Goal: Task Accomplishment & Management: Manage account settings

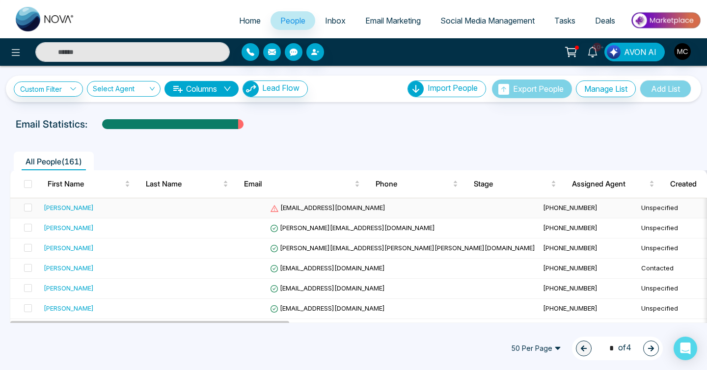
click at [168, 212] on td at bounding box center [217, 208] width 98 height 20
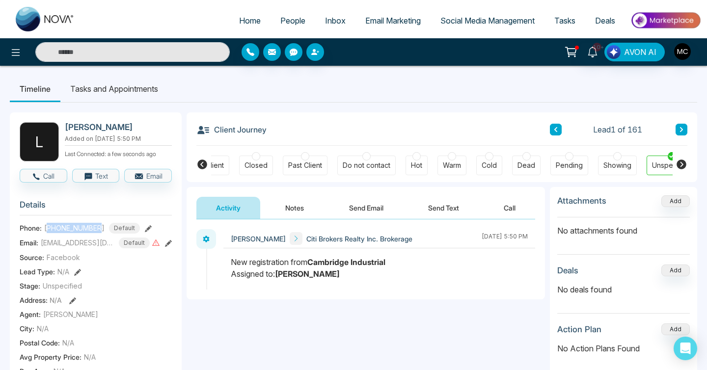
scroll to position [0, 264]
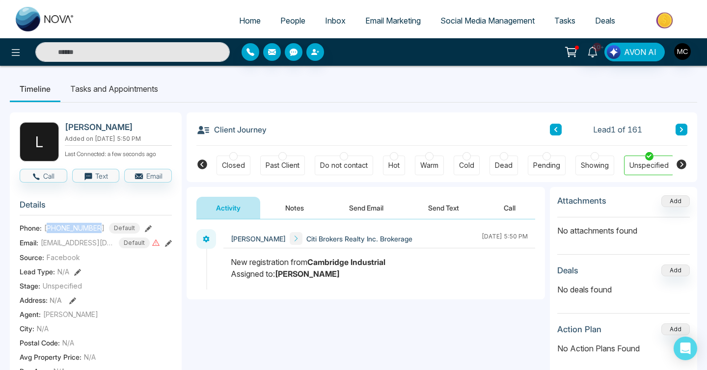
drag, startPoint x: 50, startPoint y: 226, endPoint x: 100, endPoint y: 229, distance: 50.6
click at [100, 229] on span "[PHONE_NUMBER]" at bounding box center [74, 228] width 60 height 10
click at [288, 216] on button "Notes" at bounding box center [295, 208] width 58 height 22
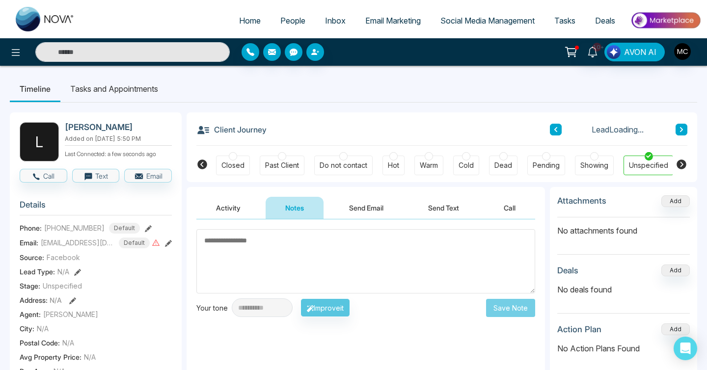
click at [273, 251] on textarea at bounding box center [365, 261] width 339 height 64
type textarea "*********"
click at [494, 303] on button "Save Note" at bounding box center [510, 308] width 49 height 18
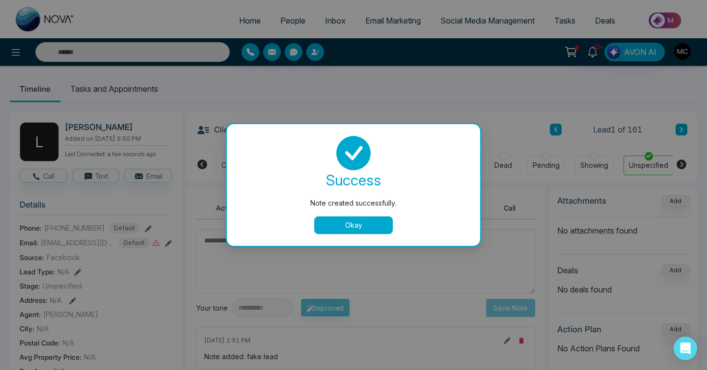
click at [360, 230] on button "Okay" at bounding box center [353, 226] width 79 height 18
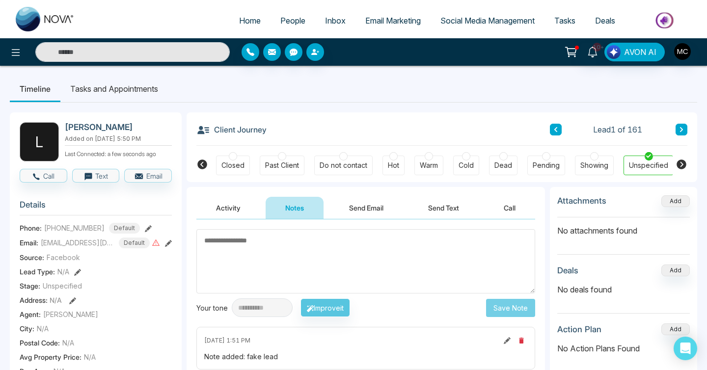
click at [685, 131] on button at bounding box center [682, 130] width 12 height 12
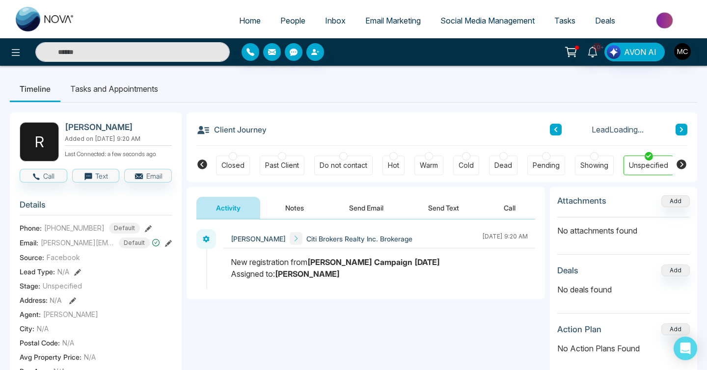
click at [685, 131] on button at bounding box center [682, 130] width 12 height 12
click at [557, 129] on icon at bounding box center [555, 130] width 5 height 6
click at [202, 163] on icon at bounding box center [202, 165] width 12 height 12
click at [247, 151] on div "New Lead Contacted Engaged Qualified Active Client Closed Past Client Do not co…" at bounding box center [441, 164] width 461 height 36
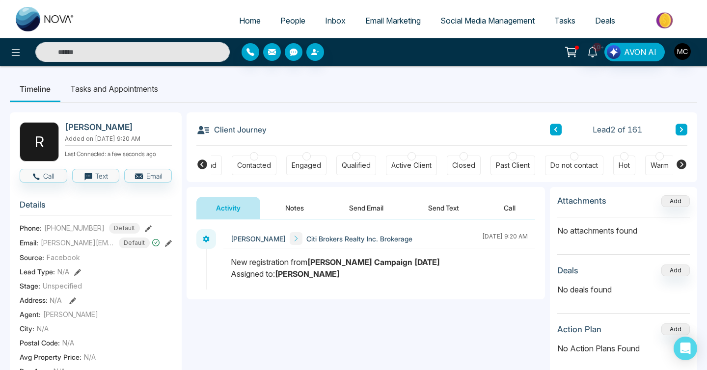
click at [253, 154] on div at bounding box center [254, 156] width 8 height 8
click at [294, 203] on button "Notes" at bounding box center [295, 208] width 58 height 22
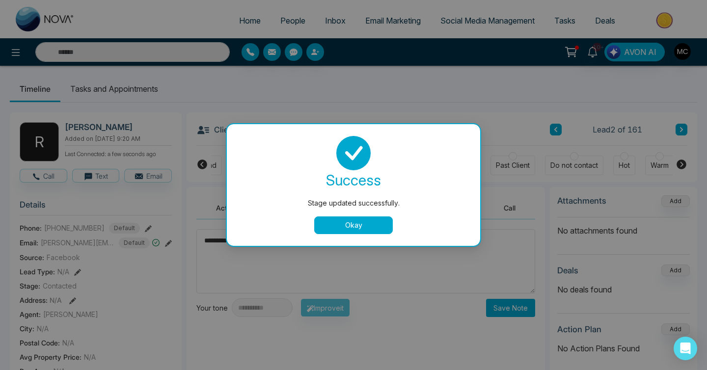
click at [355, 223] on button "Okay" at bounding box center [353, 226] width 79 height 18
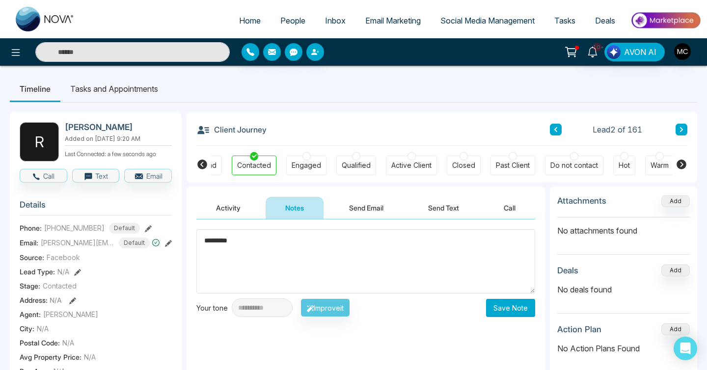
click at [249, 247] on textarea "*********" at bounding box center [365, 261] width 339 height 64
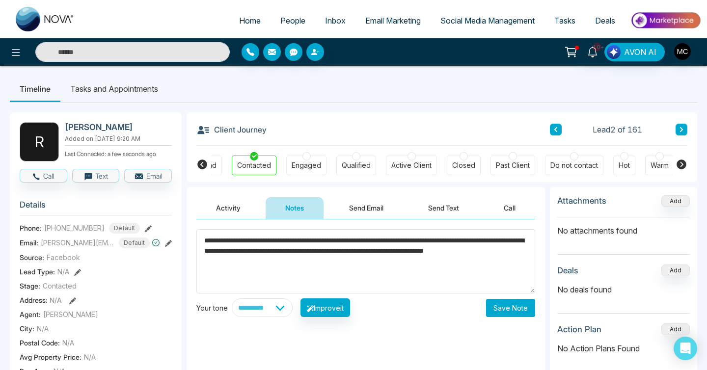
type textarea "**********"
click at [514, 304] on button "Save Note" at bounding box center [510, 308] width 49 height 18
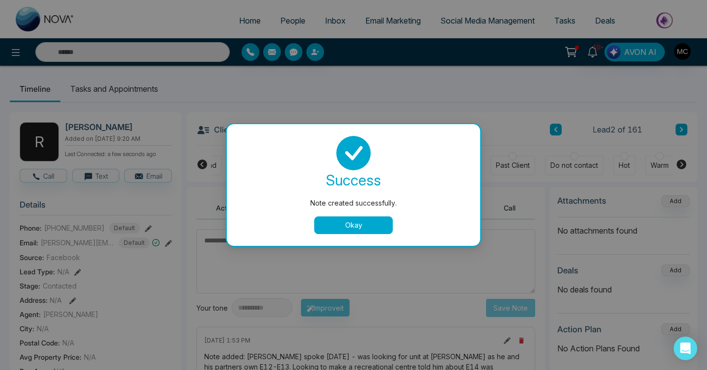
click at [330, 225] on button "Okay" at bounding box center [353, 226] width 79 height 18
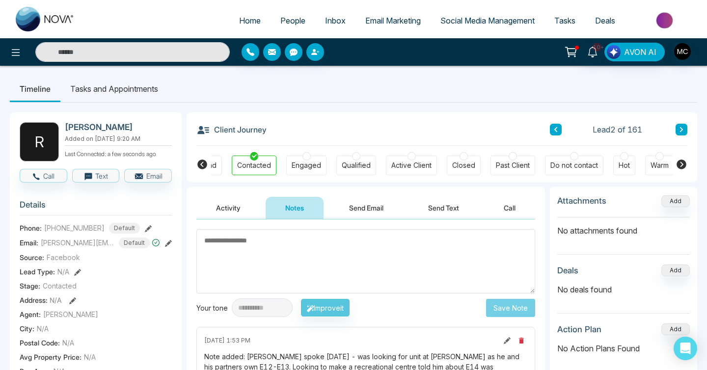
click at [681, 129] on icon at bounding box center [681, 129] width 3 height 5
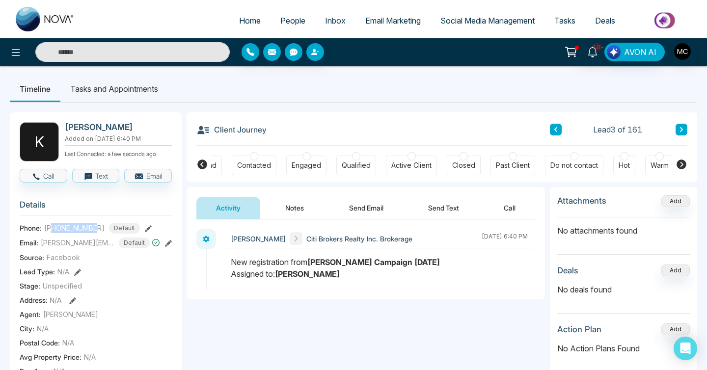
drag, startPoint x: 52, startPoint y: 228, endPoint x: 99, endPoint y: 228, distance: 46.6
click at [99, 228] on div "+17058278112 Default" at bounding box center [92, 228] width 96 height 11
copy span "7058278112"
click at [273, 208] on button "Notes" at bounding box center [295, 208] width 58 height 22
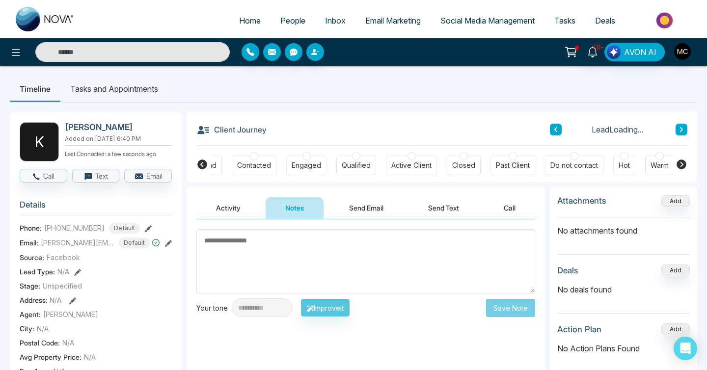
click at [270, 214] on button "Notes" at bounding box center [295, 208] width 58 height 22
click at [255, 246] on textarea at bounding box center [365, 261] width 339 height 64
type textarea "*"
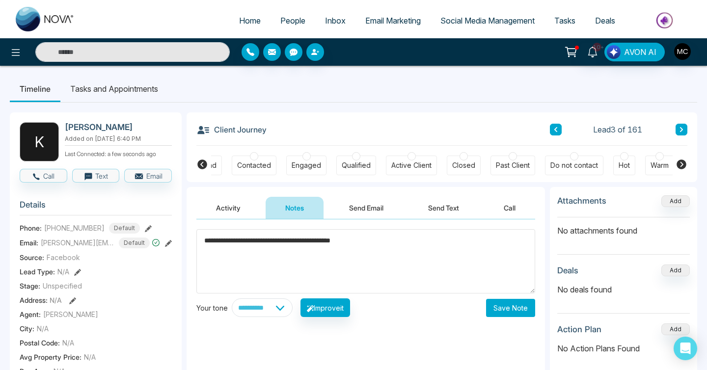
type textarea "**********"
click at [516, 306] on button "Save Note" at bounding box center [510, 308] width 49 height 18
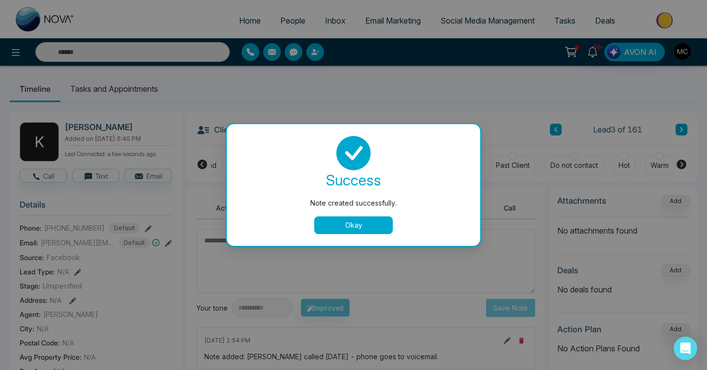
click at [323, 227] on button "Okay" at bounding box center [353, 226] width 79 height 18
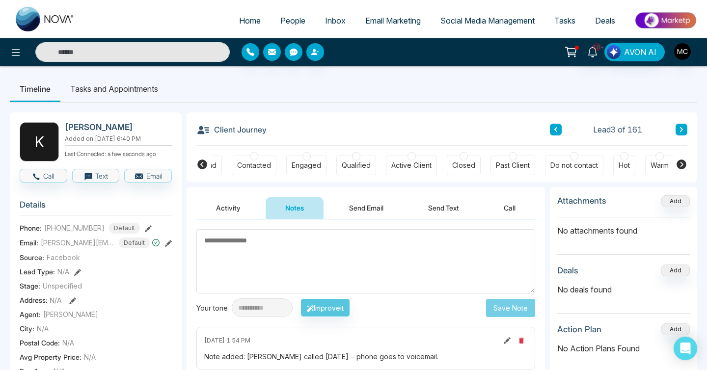
click at [683, 127] on icon at bounding box center [681, 130] width 5 height 6
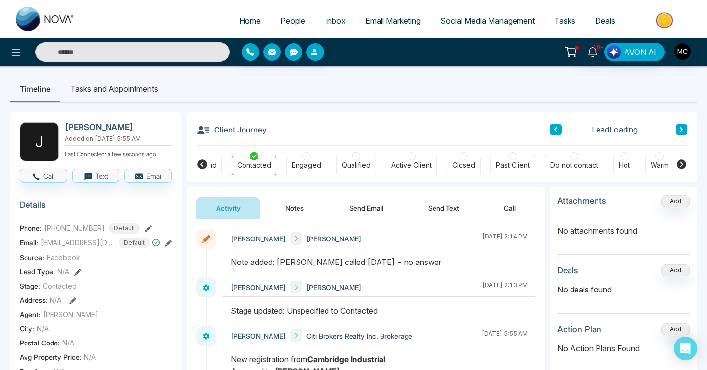
click at [677, 126] on button at bounding box center [682, 130] width 12 height 12
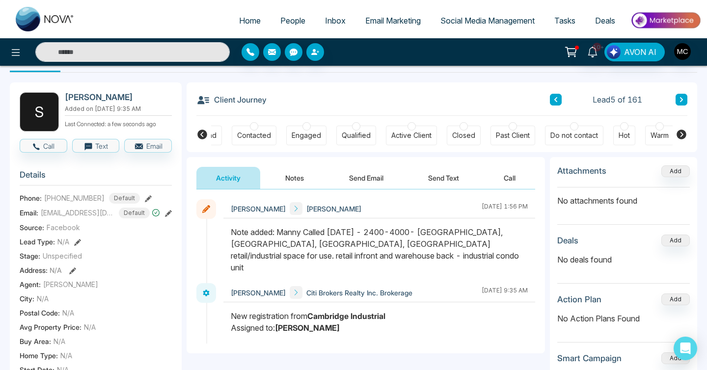
scroll to position [31, 0]
click at [49, 198] on span "[PHONE_NUMBER]" at bounding box center [74, 197] width 60 height 10
drag, startPoint x: 52, startPoint y: 197, endPoint x: 96, endPoint y: 196, distance: 44.2
click at [96, 196] on span "[PHONE_NUMBER]" at bounding box center [74, 197] width 60 height 10
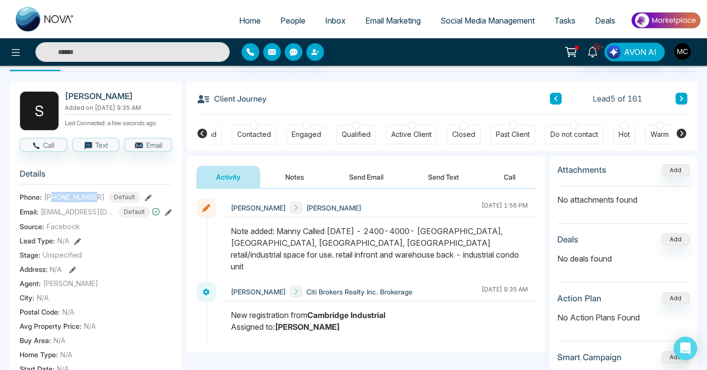
copy span "4169705666"
drag, startPoint x: 352, startPoint y: 251, endPoint x: 428, endPoint y: 231, distance: 79.1
click at [428, 231] on div "Note added: Manny Called [DATE] - 2400-4000- [GEOGRAPHIC_DATA], [GEOGRAPHIC_DAT…" at bounding box center [379, 248] width 297 height 47
drag, startPoint x: 428, startPoint y: 231, endPoint x: 408, endPoint y: 245, distance: 24.4
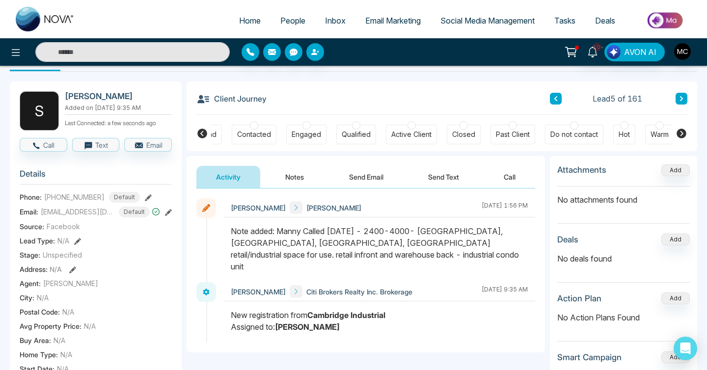
click at [408, 245] on div "Note added: Manny Called [DATE] - 2400-4000- [GEOGRAPHIC_DATA], [GEOGRAPHIC_DAT…" at bounding box center [379, 248] width 297 height 47
click at [380, 253] on div "Note added: Manny Called [DATE] - 2400-4000- [GEOGRAPHIC_DATA], [GEOGRAPHIC_DAT…" at bounding box center [379, 248] width 297 height 47
drag, startPoint x: 374, startPoint y: 253, endPoint x: 289, endPoint y: 237, distance: 86.9
click at [289, 237] on div "Note added: Manny Called [DATE] - 2400-4000- [GEOGRAPHIC_DATA], [GEOGRAPHIC_DAT…" at bounding box center [379, 248] width 297 height 47
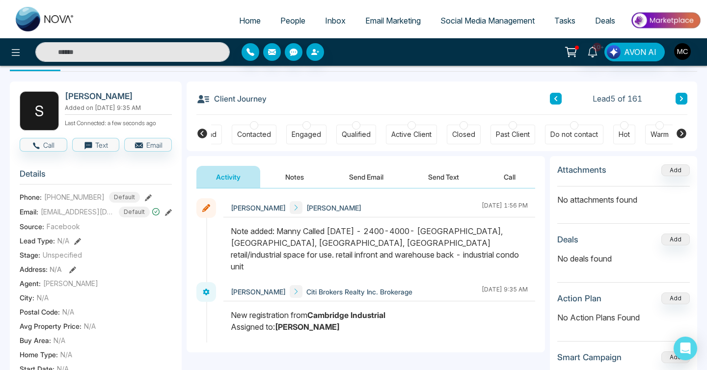
drag, startPoint x: 275, startPoint y: 236, endPoint x: 527, endPoint y: 230, distance: 251.4
click at [527, 230] on div "Note added: Manny Called [DATE] - 2400-4000- [GEOGRAPHIC_DATA], [GEOGRAPHIC_DAT…" at bounding box center [379, 248] width 297 height 47
click at [688, 90] on div "Client Journey Lead 5 of 161 New Lead Contacted Engaged Qualified Active Client…" at bounding box center [442, 116] width 511 height 70
click at [684, 97] on button at bounding box center [682, 99] width 12 height 12
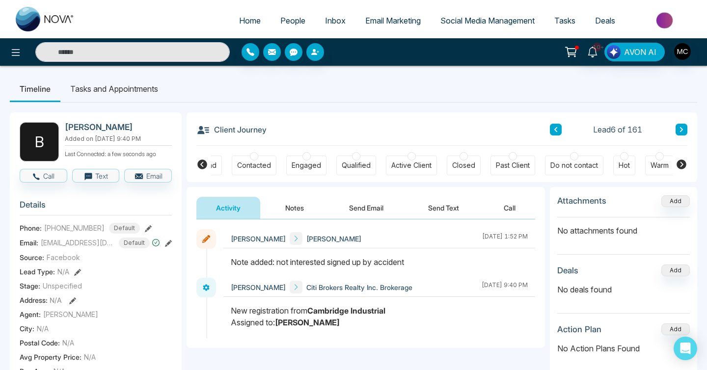
click at [682, 132] on icon at bounding box center [681, 130] width 5 height 6
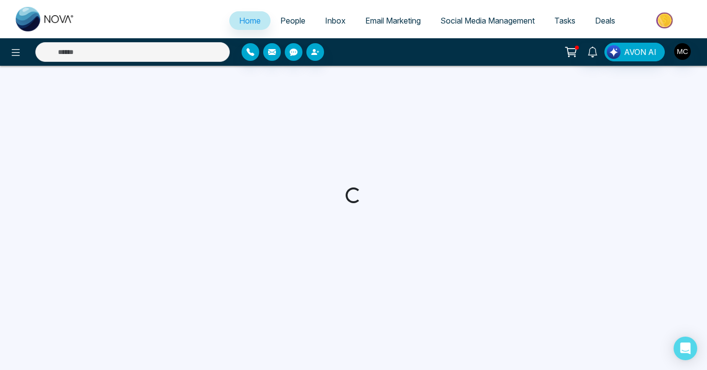
select select "*"
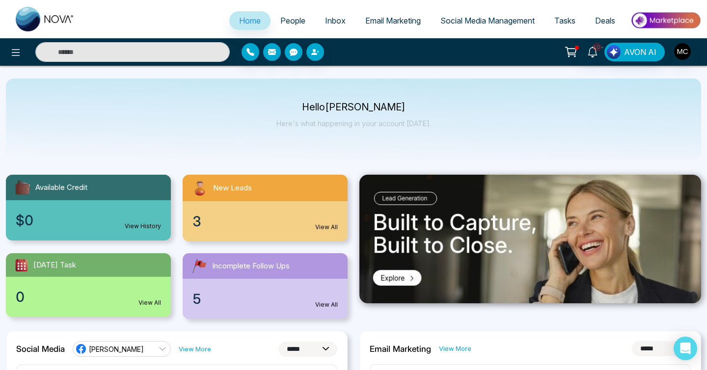
click at [285, 22] on span "People" at bounding box center [292, 21] width 25 height 10
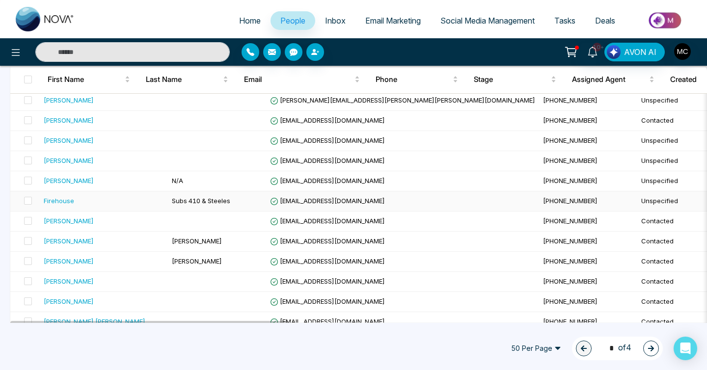
scroll to position [150, 0]
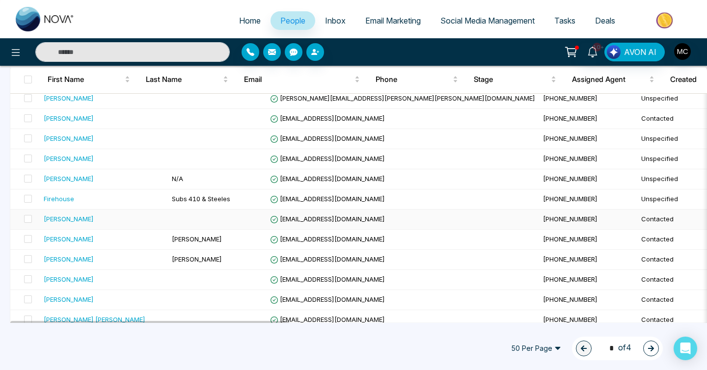
click at [232, 217] on td at bounding box center [217, 220] width 98 height 20
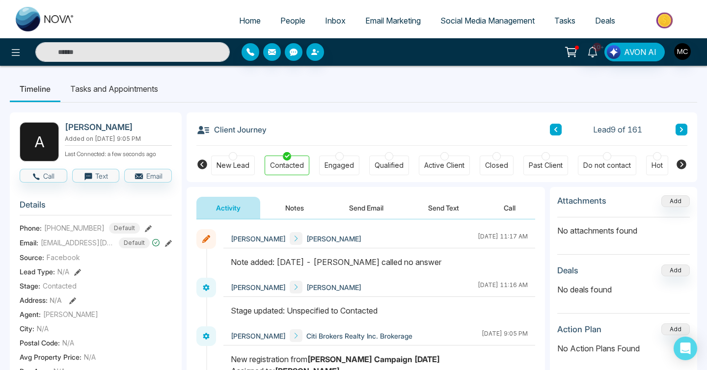
click at [297, 211] on button "Notes" at bounding box center [295, 208] width 58 height 22
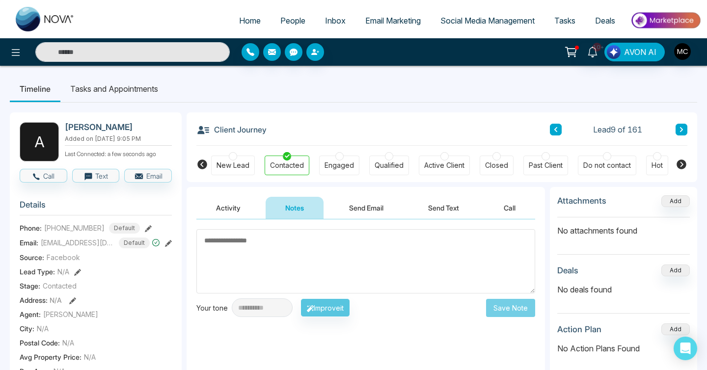
click at [305, 259] on textarea at bounding box center [365, 261] width 339 height 64
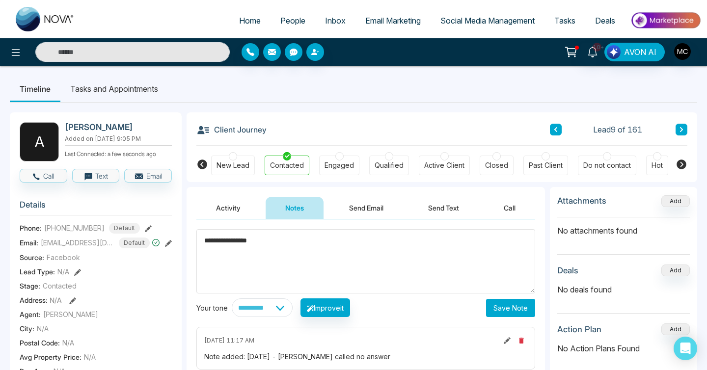
type textarea "**********"
click at [556, 135] on button at bounding box center [556, 130] width 12 height 12
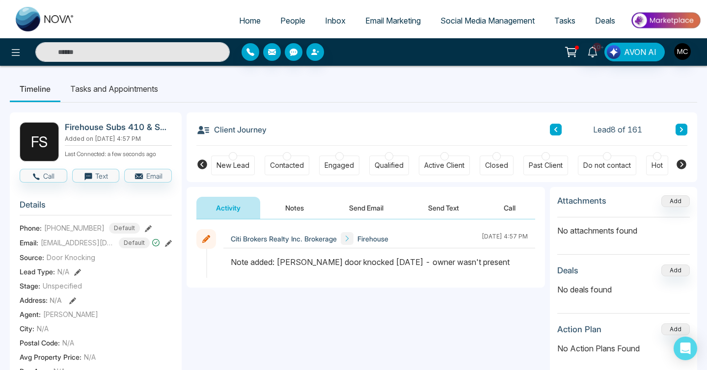
click at [285, 19] on span "People" at bounding box center [292, 21] width 25 height 10
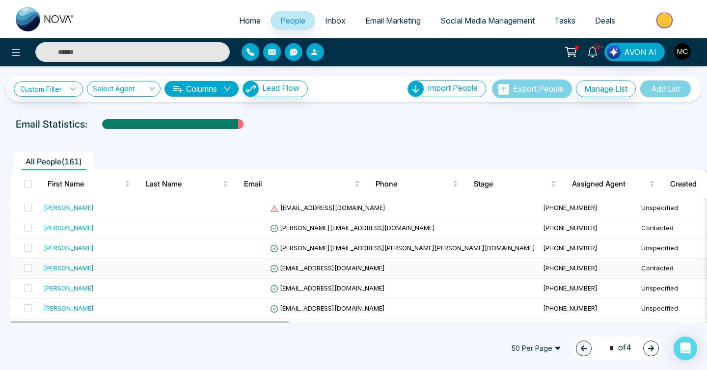
click at [202, 267] on td at bounding box center [217, 269] width 98 height 20
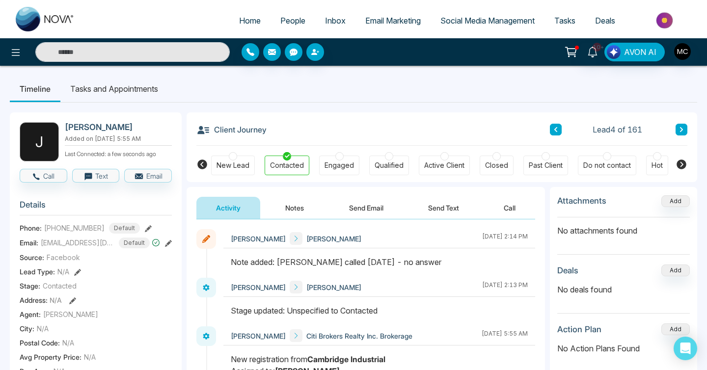
click at [293, 214] on button "Notes" at bounding box center [295, 208] width 58 height 22
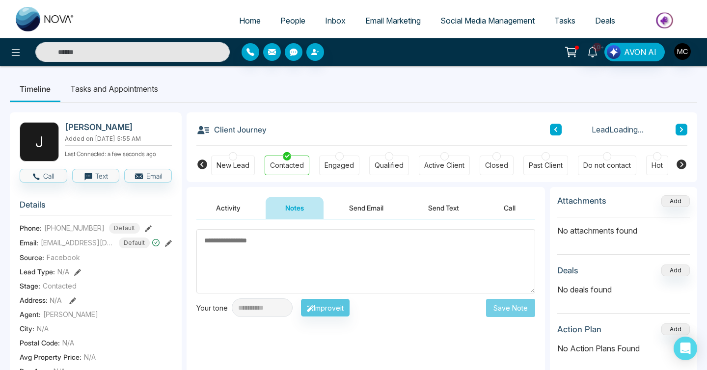
click at [296, 247] on textarea at bounding box center [365, 261] width 339 height 64
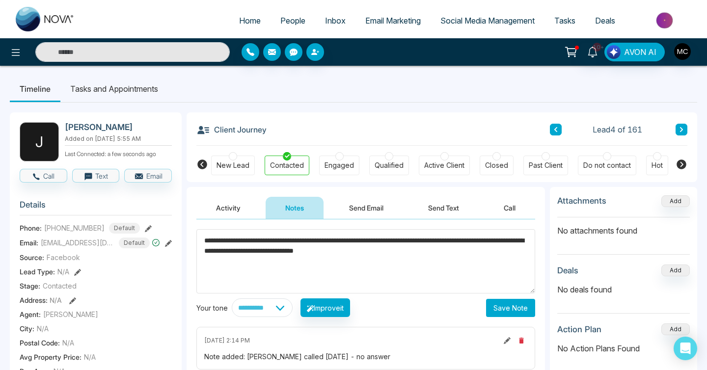
type textarea "**********"
click at [509, 310] on button "Save Note" at bounding box center [510, 308] width 49 height 18
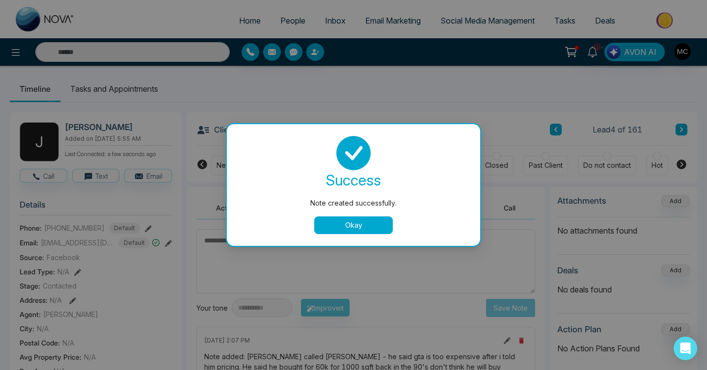
click at [342, 220] on button "Okay" at bounding box center [353, 226] width 79 height 18
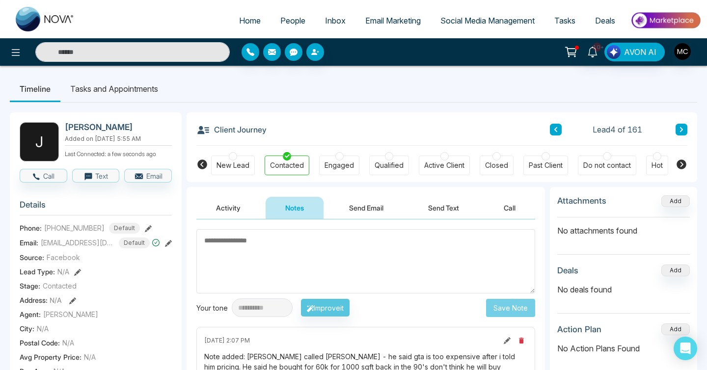
click at [281, 23] on span "People" at bounding box center [292, 21] width 25 height 10
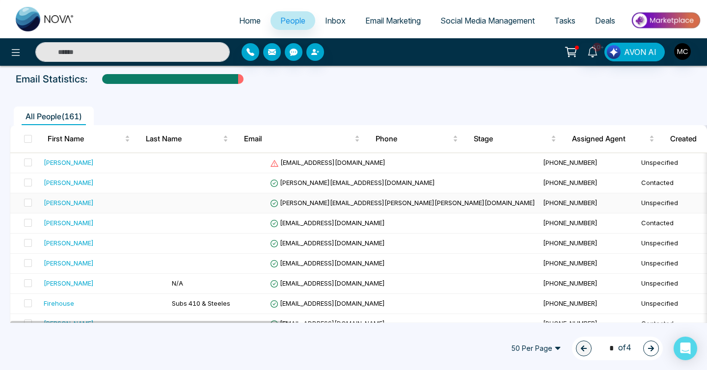
scroll to position [72, 0]
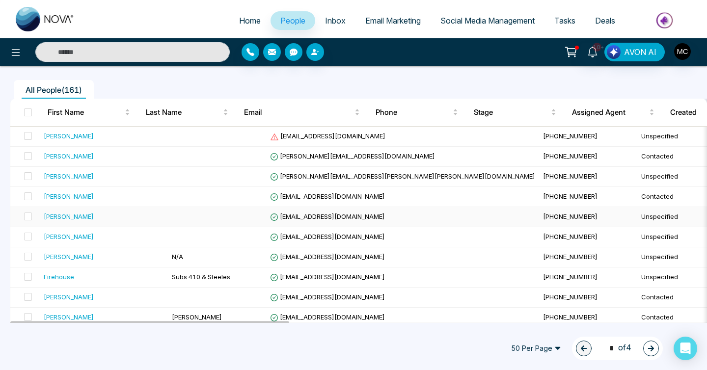
click at [168, 218] on td at bounding box center [217, 217] width 98 height 20
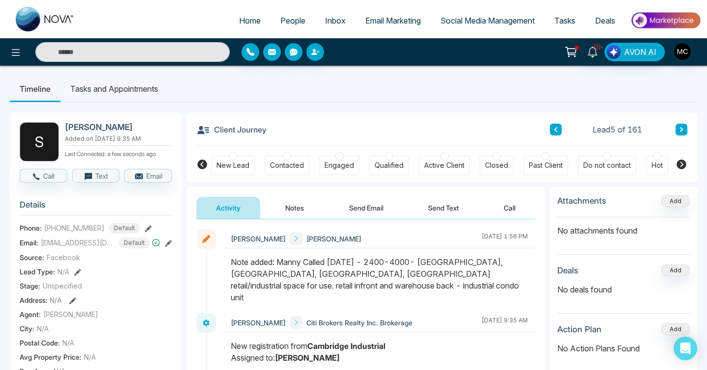
click at [381, 260] on div "Note added: Manny Called [DATE] - 2400-4000- [GEOGRAPHIC_DATA], [GEOGRAPHIC_DAT…" at bounding box center [379, 279] width 297 height 47
drag, startPoint x: 375, startPoint y: 260, endPoint x: 417, endPoint y: 266, distance: 42.1
click at [417, 266] on div "Note added: Manny Called [DATE] - 2400-4000- [GEOGRAPHIC_DATA], [GEOGRAPHIC_DAT…" at bounding box center [379, 279] width 297 height 47
click at [680, 131] on icon at bounding box center [681, 130] width 5 height 6
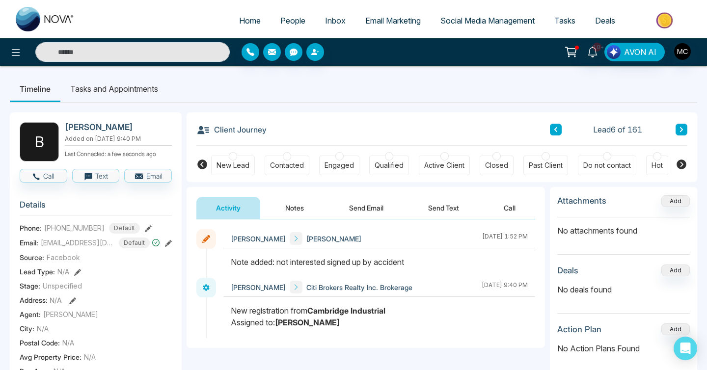
click at [675, 129] on div "Lead 6 of 161" at bounding box center [618, 130] width 137 height 12
click at [684, 129] on button at bounding box center [682, 130] width 12 height 12
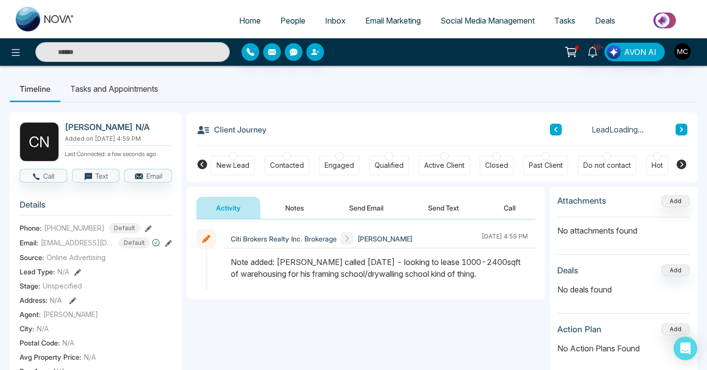
click at [684, 129] on button at bounding box center [682, 130] width 12 height 12
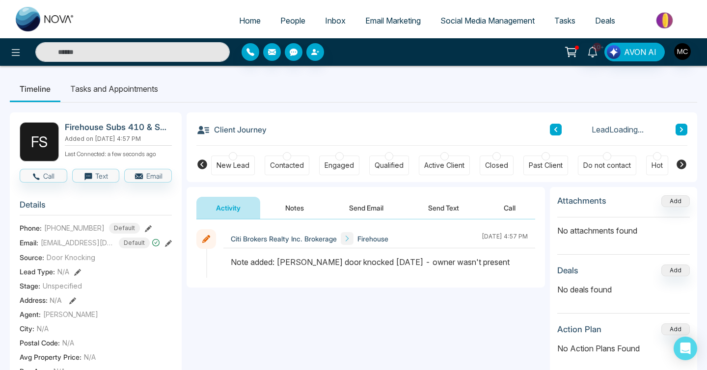
click at [684, 129] on button at bounding box center [682, 130] width 12 height 12
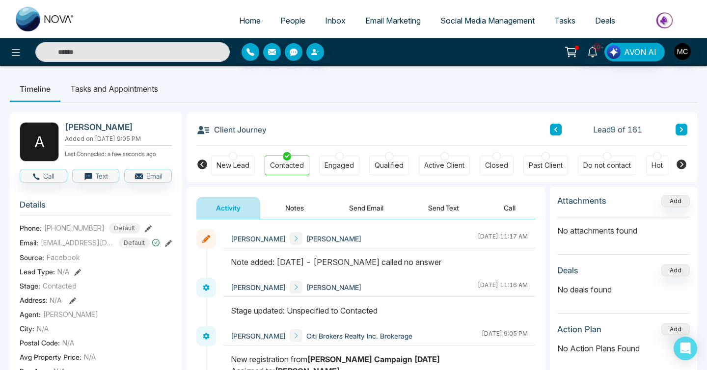
click at [684, 129] on button at bounding box center [682, 130] width 12 height 12
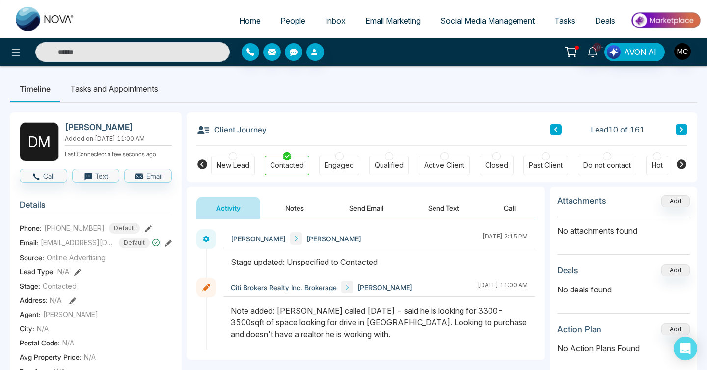
click at [555, 129] on icon at bounding box center [555, 130] width 5 height 6
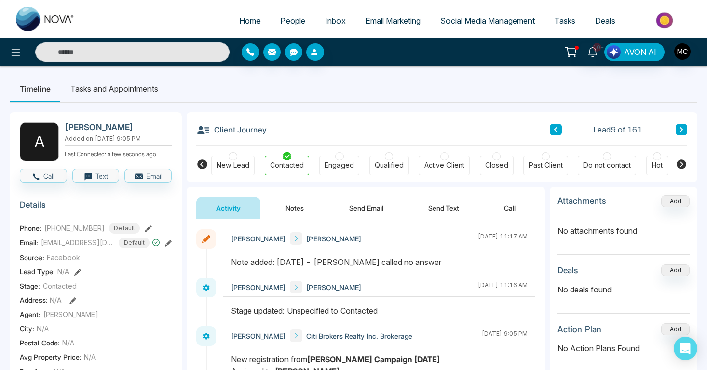
click at [301, 209] on button "Notes" at bounding box center [295, 208] width 58 height 22
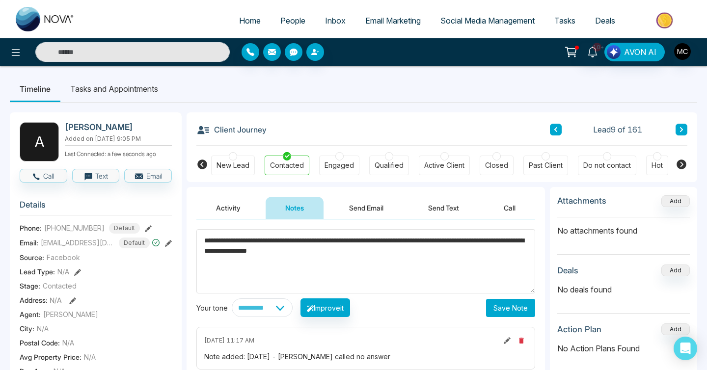
click at [203, 242] on textarea "**********" at bounding box center [365, 261] width 339 height 64
click at [426, 253] on textarea "**********" at bounding box center [365, 261] width 339 height 64
click at [482, 262] on textarea "**********" at bounding box center [365, 261] width 339 height 64
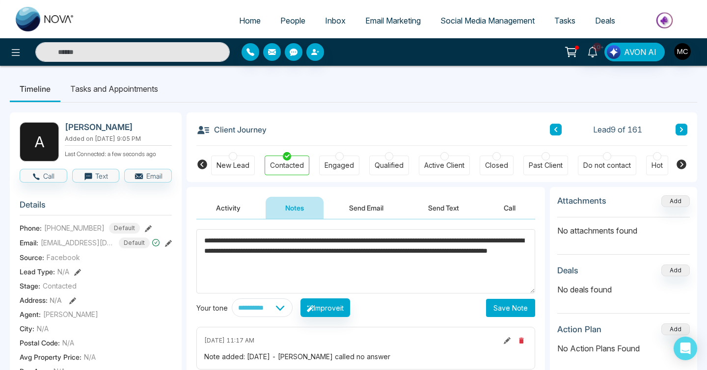
type textarea "**********"
click at [446, 259] on textarea "**********" at bounding box center [365, 261] width 339 height 64
drag, startPoint x: 451, startPoint y: 259, endPoint x: 201, endPoint y: 231, distance: 251.9
click at [201, 231] on textarea "**********" at bounding box center [365, 261] width 339 height 64
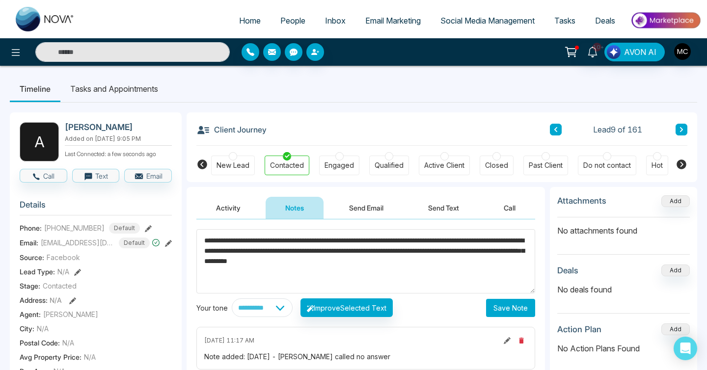
type textarea "**********"
click at [507, 312] on button "Save Note" at bounding box center [510, 308] width 49 height 18
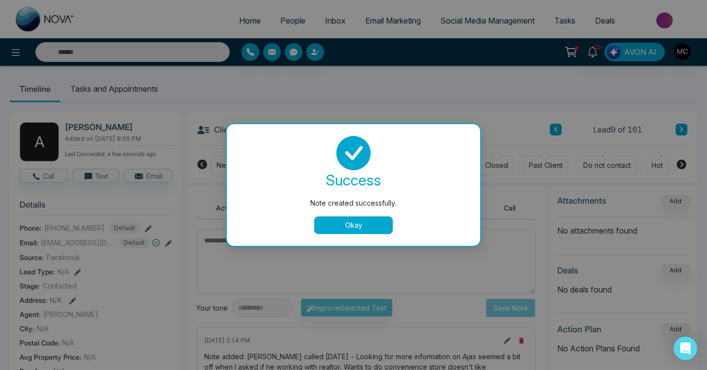
click at [360, 214] on div "success Note created successfully. Okay" at bounding box center [354, 185] width 230 height 98
click at [360, 216] on div "success Note created successfully. Okay" at bounding box center [354, 185] width 230 height 98
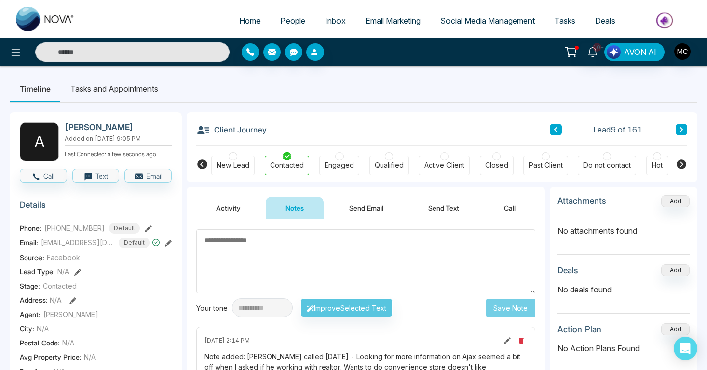
click at [556, 131] on icon at bounding box center [555, 130] width 5 height 6
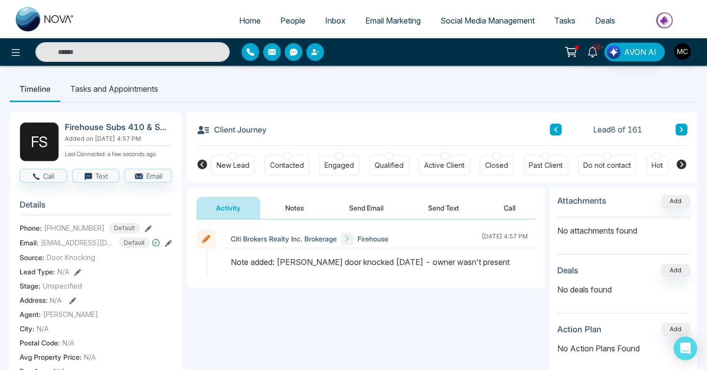
click at [554, 128] on icon at bounding box center [555, 130] width 5 height 6
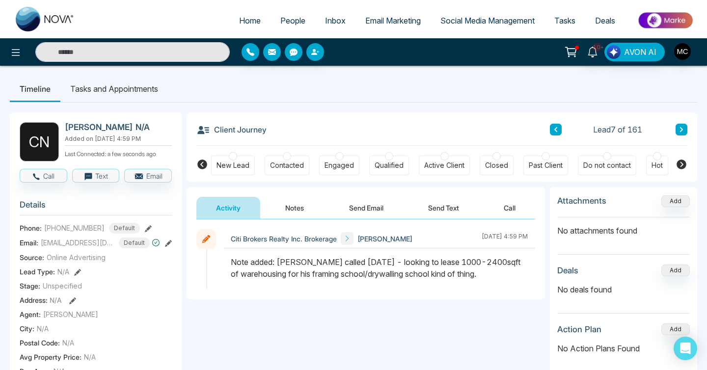
click at [677, 130] on button at bounding box center [682, 130] width 12 height 12
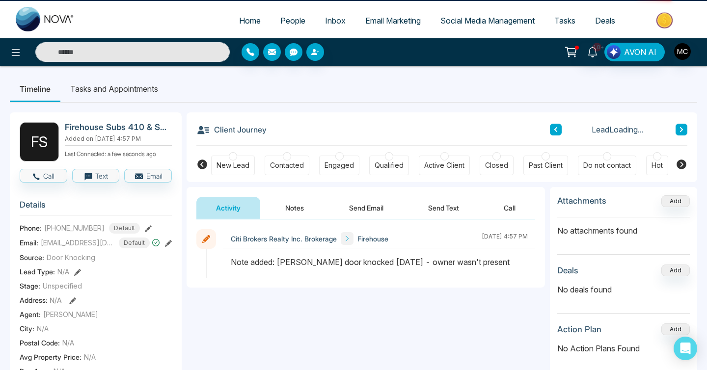
click at [677, 130] on button at bounding box center [682, 130] width 12 height 12
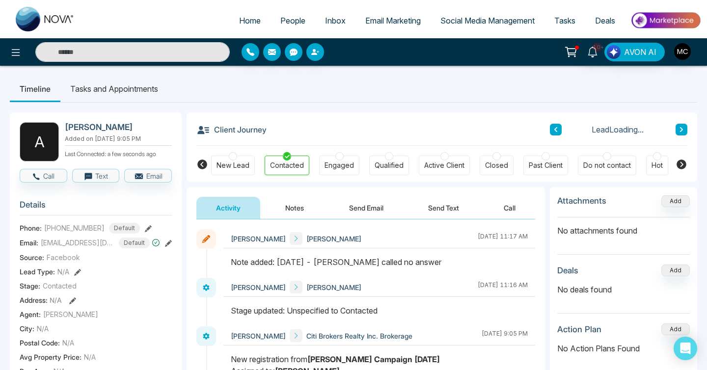
click at [677, 130] on button at bounding box center [682, 130] width 12 height 12
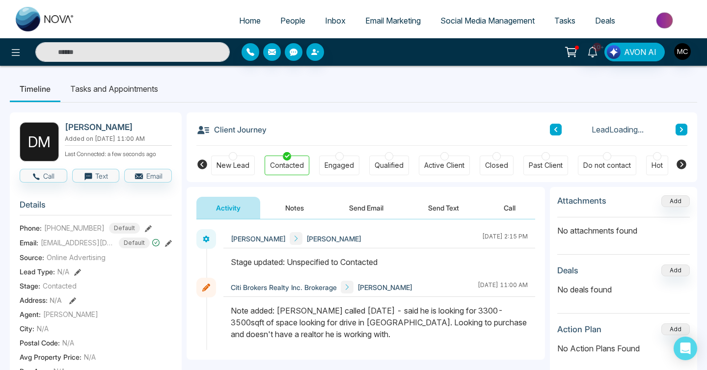
click at [677, 130] on button at bounding box center [682, 130] width 12 height 12
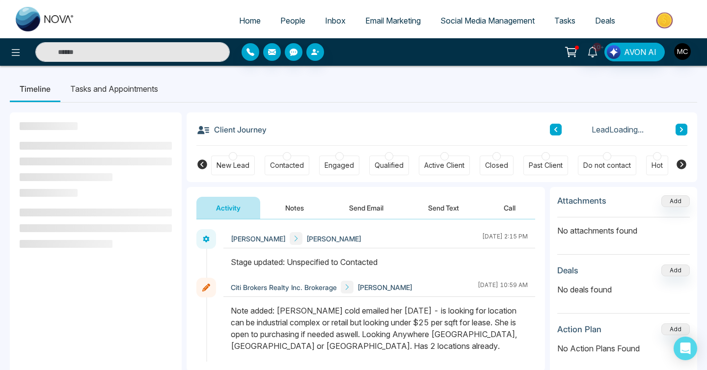
click at [543, 130] on div "Client Journey Lead Loading..." at bounding box center [441, 128] width 491 height 33
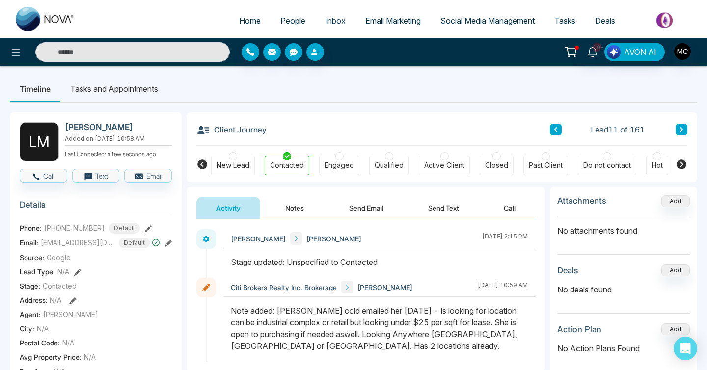
click at [547, 130] on div "Client Journey Lead 11 of 161" at bounding box center [441, 128] width 491 height 33
click at [549, 131] on div "Client Journey Lead 11 of 161" at bounding box center [441, 128] width 491 height 33
click at [557, 131] on icon at bounding box center [555, 130] width 5 height 6
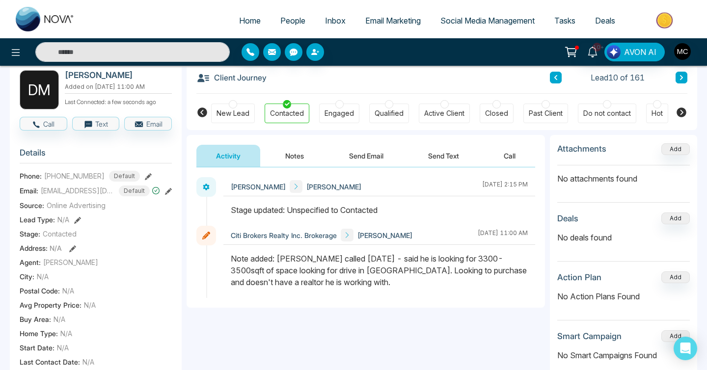
scroll to position [45, 0]
